Goal: Task Accomplishment & Management: Manage account settings

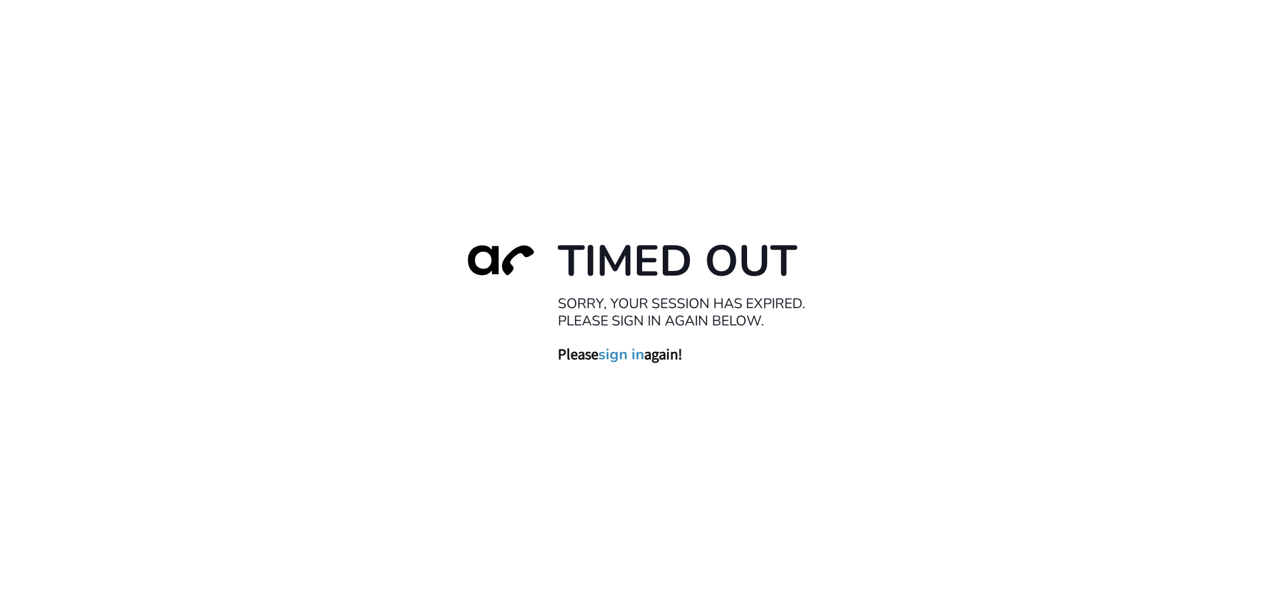
click at [613, 358] on link "sign in" at bounding box center [622, 354] width 46 height 19
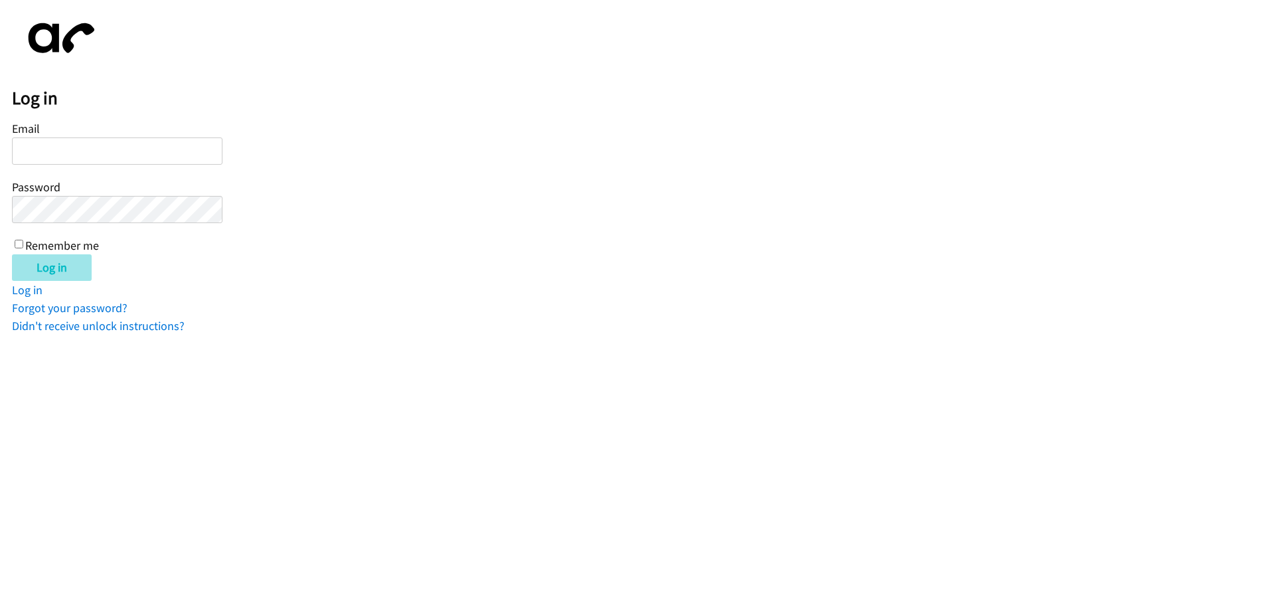
type input "jotero@lendingpoint.com"
click at [69, 280] on input "Log in" at bounding box center [52, 267] width 80 height 27
